Goal: Task Accomplishment & Management: Manage account settings

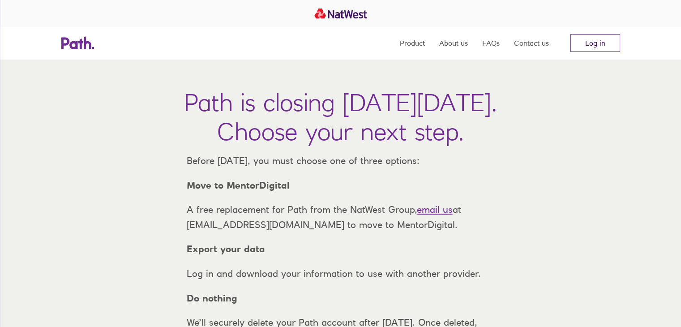
click at [585, 41] on link "Log in" at bounding box center [595, 43] width 50 height 18
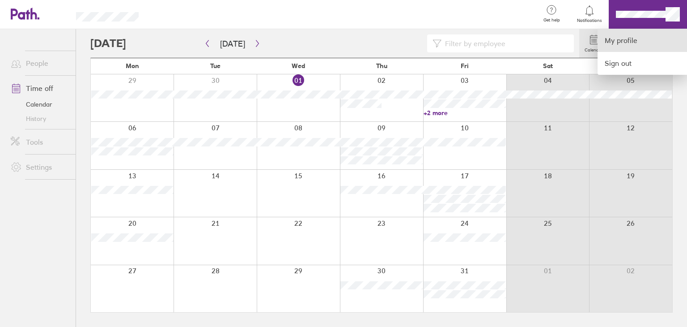
click at [610, 40] on link "My profile" at bounding box center [643, 40] width 90 height 23
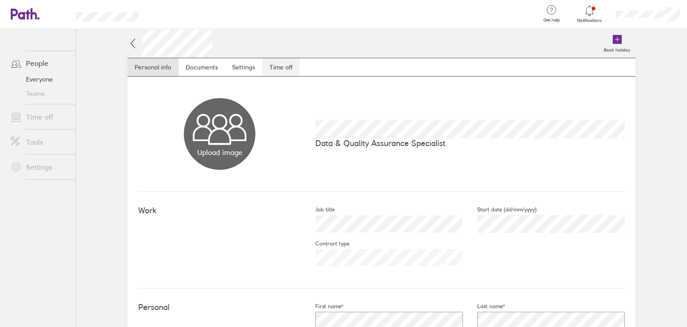
click at [277, 70] on link "Time off" at bounding box center [281, 67] width 38 height 18
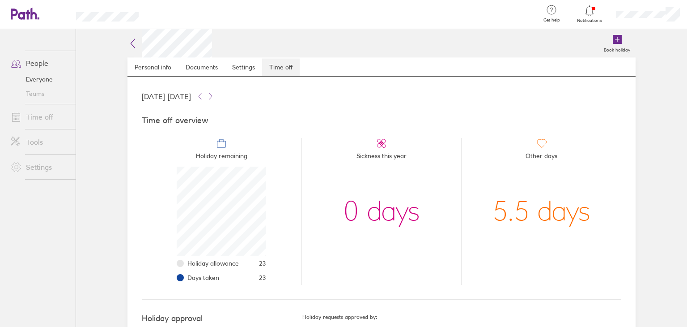
scroll to position [90, 90]
